Goal: Task Accomplishment & Management: Use online tool/utility

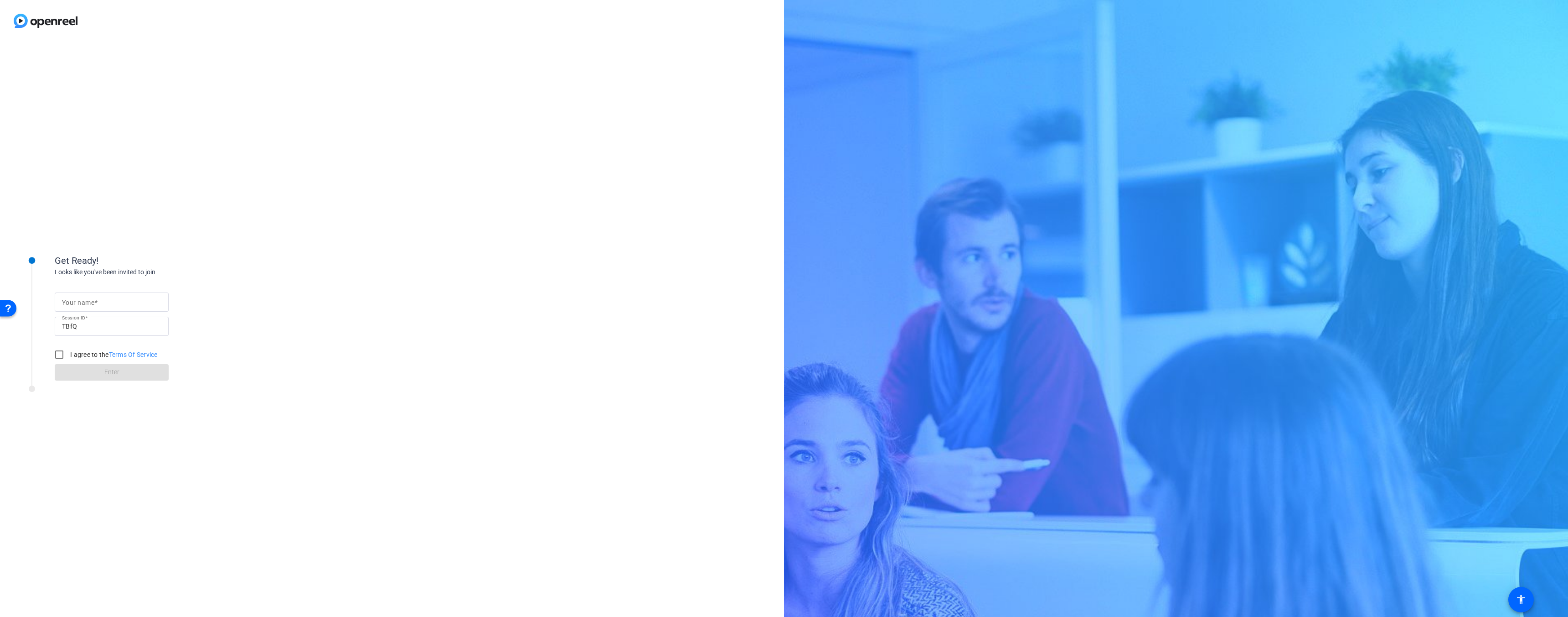
click at [99, 301] on input "Your name" at bounding box center [112, 302] width 99 height 11
type input "[PERSON_NAME]"
click at [60, 353] on input "I agree to the Terms Of Service" at bounding box center [59, 355] width 18 height 18
checkbox input "true"
click at [90, 364] on span at bounding box center [112, 372] width 114 height 22
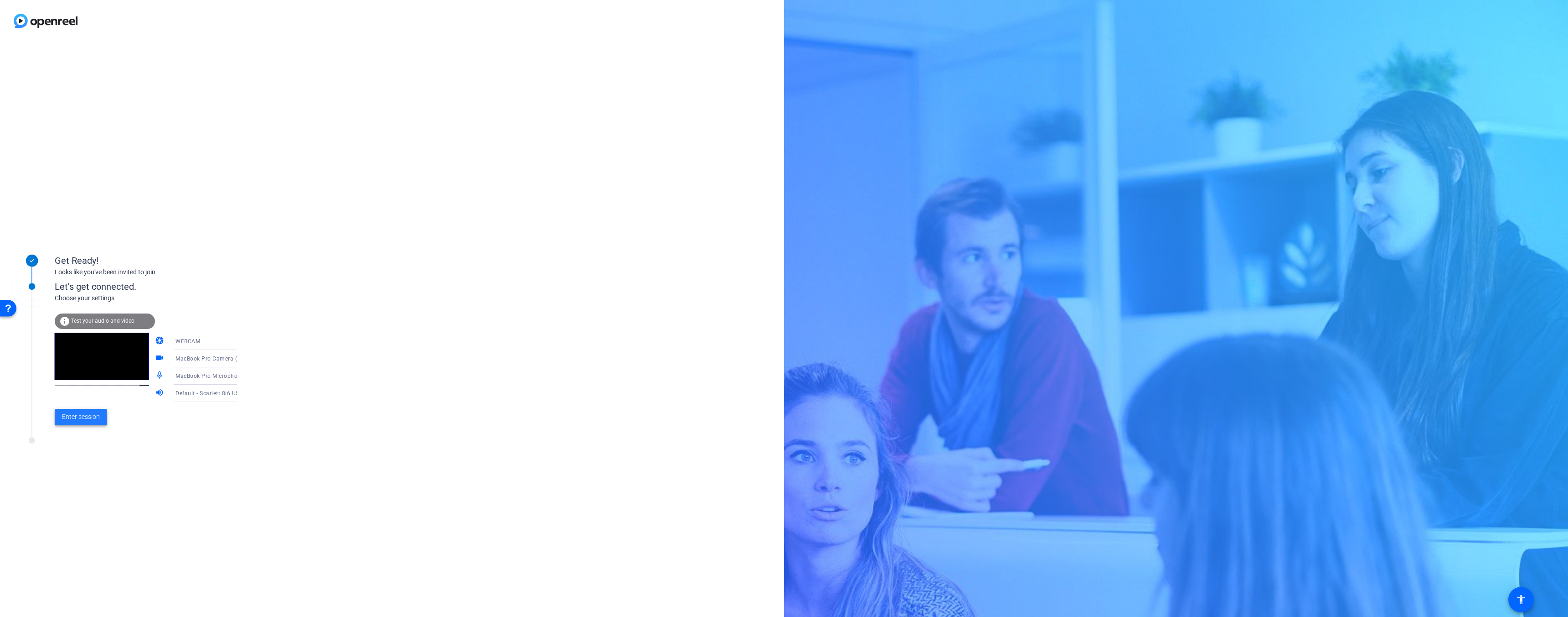
click at [90, 419] on span "Enter session" at bounding box center [81, 416] width 38 height 10
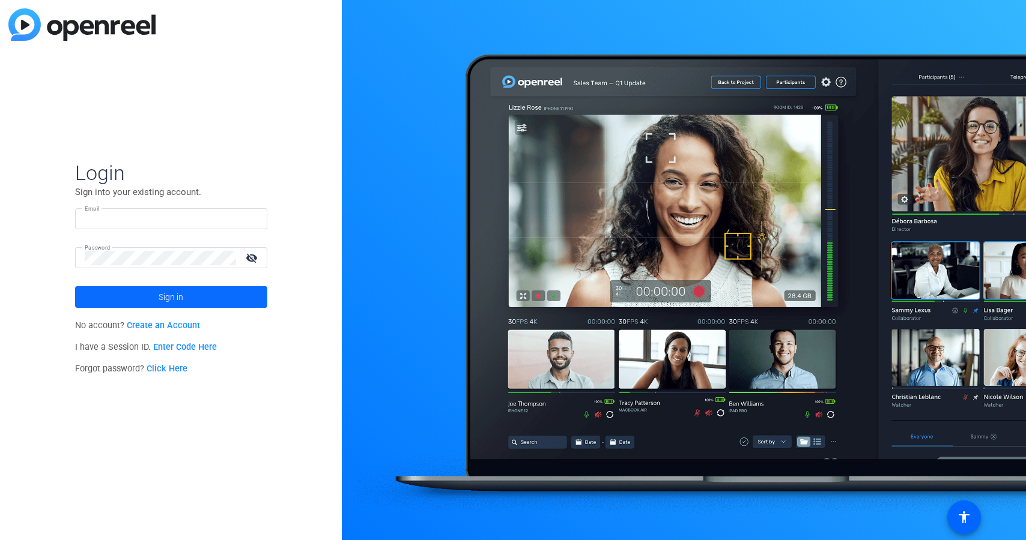
type input "[PERSON_NAME][EMAIL_ADDRESS][DOMAIN_NAME]"
click at [175, 306] on span "Sign in" at bounding box center [171, 297] width 25 height 30
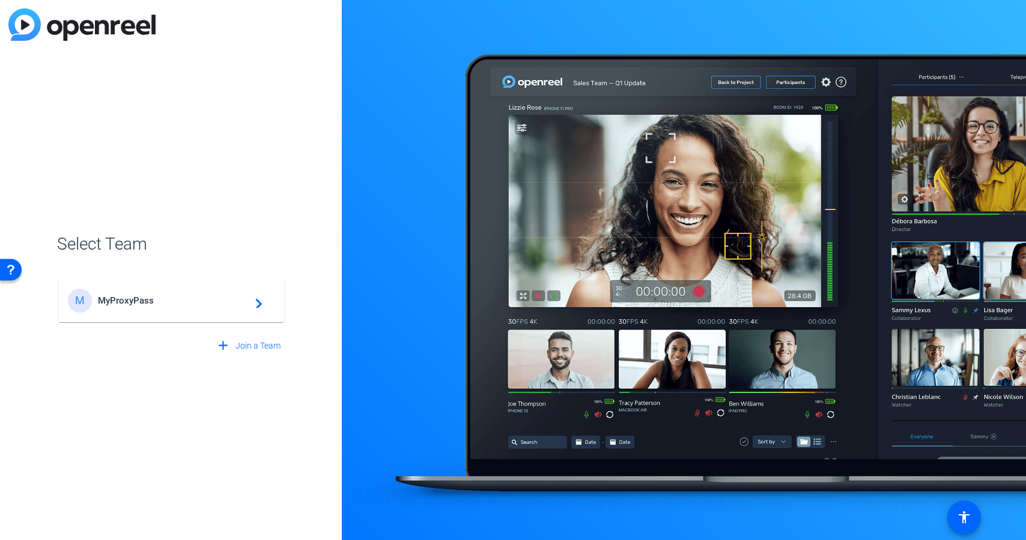
click at [178, 304] on span "MyProxyPass" at bounding box center [173, 300] width 150 height 11
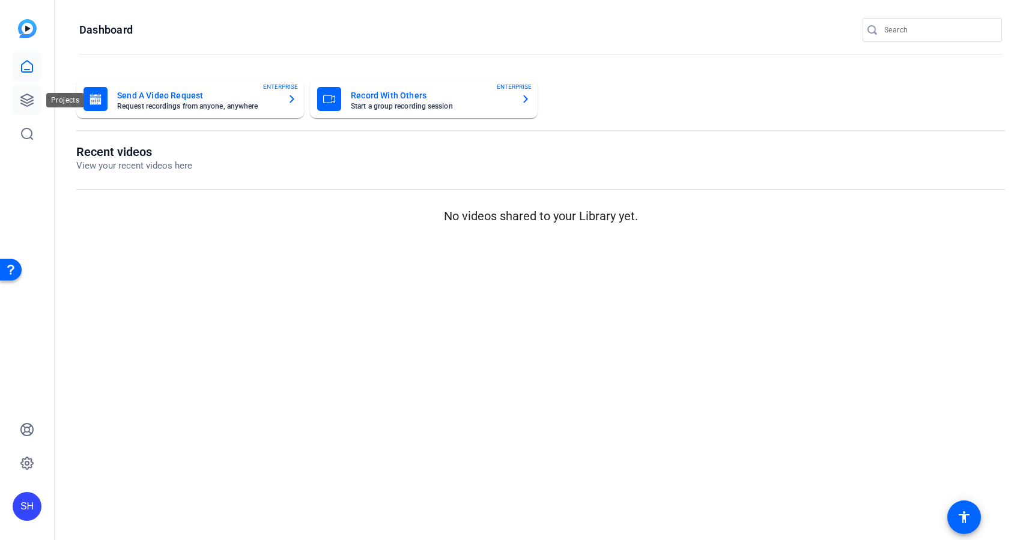
click at [25, 97] on icon at bounding box center [27, 100] width 14 height 14
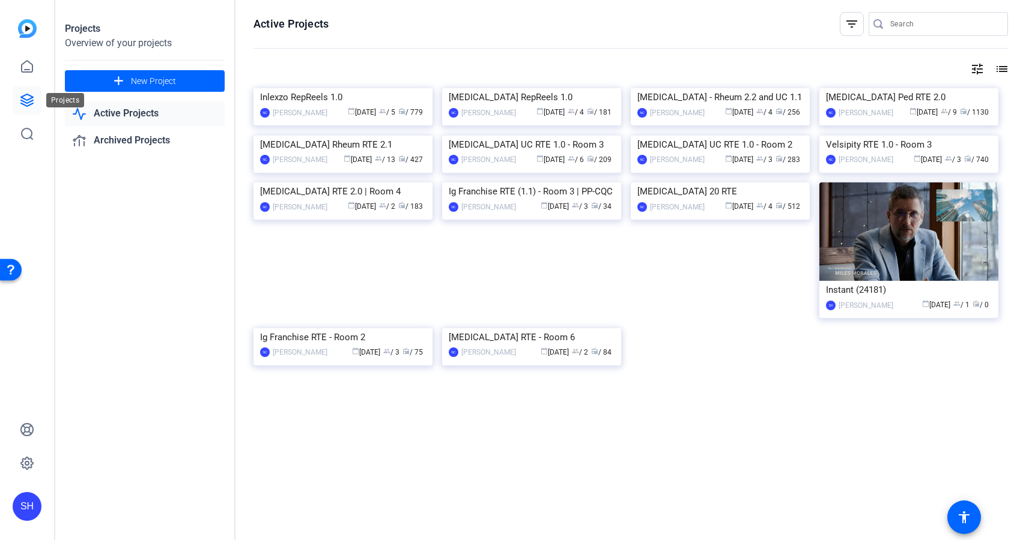
click at [35, 90] on link at bounding box center [27, 100] width 29 height 29
click at [31, 65] on icon at bounding box center [27, 66] width 11 height 11
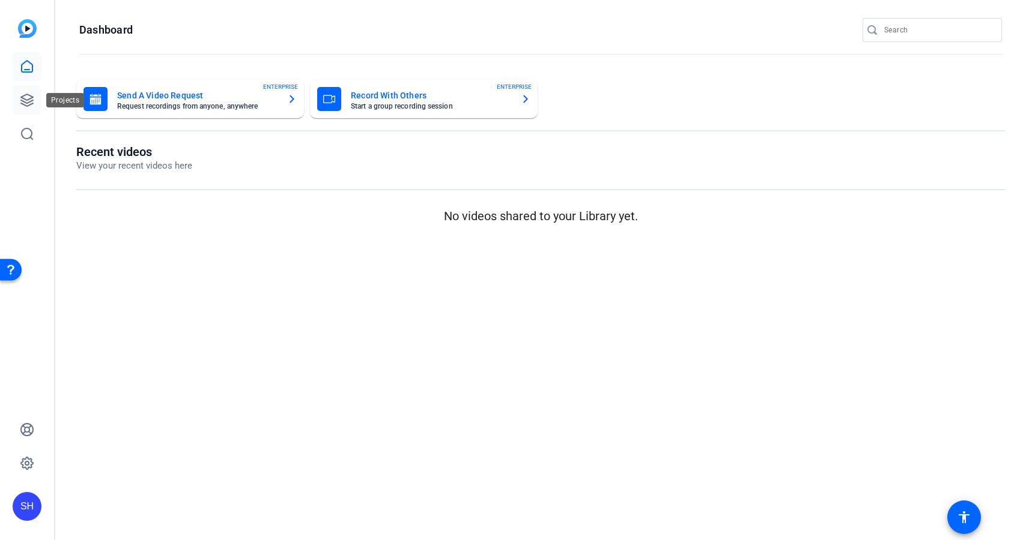
click at [31, 86] on link at bounding box center [27, 100] width 29 height 29
